Goal: Register for event/course

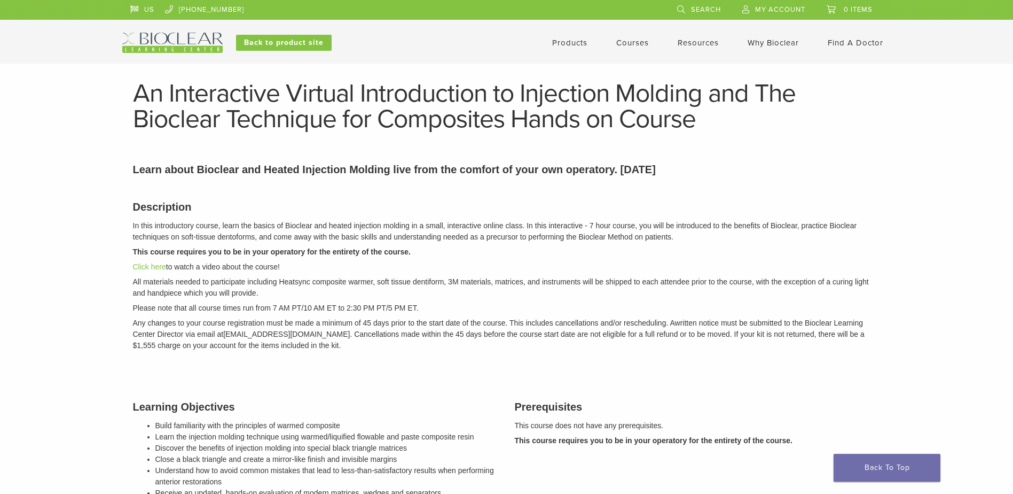
click at [627, 42] on link "Courses" at bounding box center [632, 43] width 33 height 10
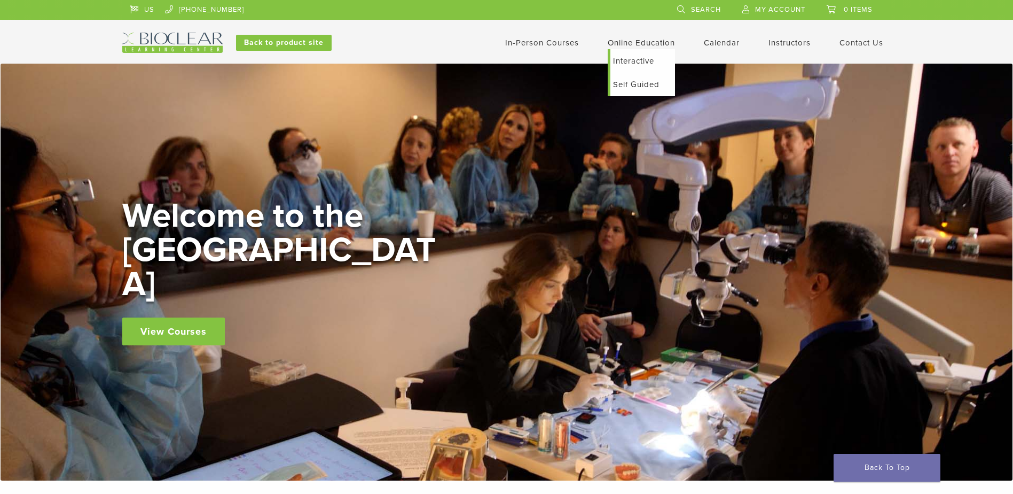
click at [627, 60] on link "Interactive" at bounding box center [643, 61] width 65 height 24
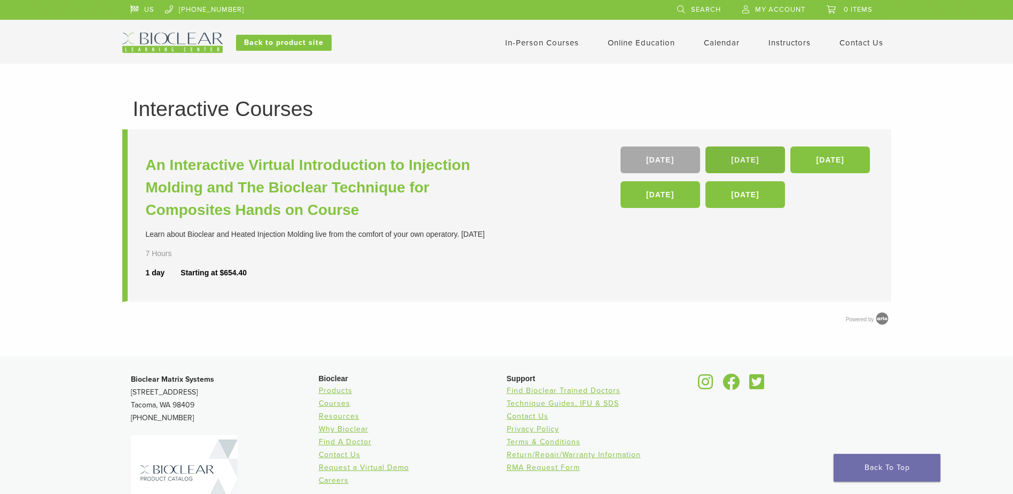
click at [731, 153] on link "22 Nov" at bounding box center [746, 159] width 80 height 27
click at [551, 42] on link "In-Person Courses" at bounding box center [542, 43] width 74 height 10
